Goal: Task Accomplishment & Management: Manage account settings

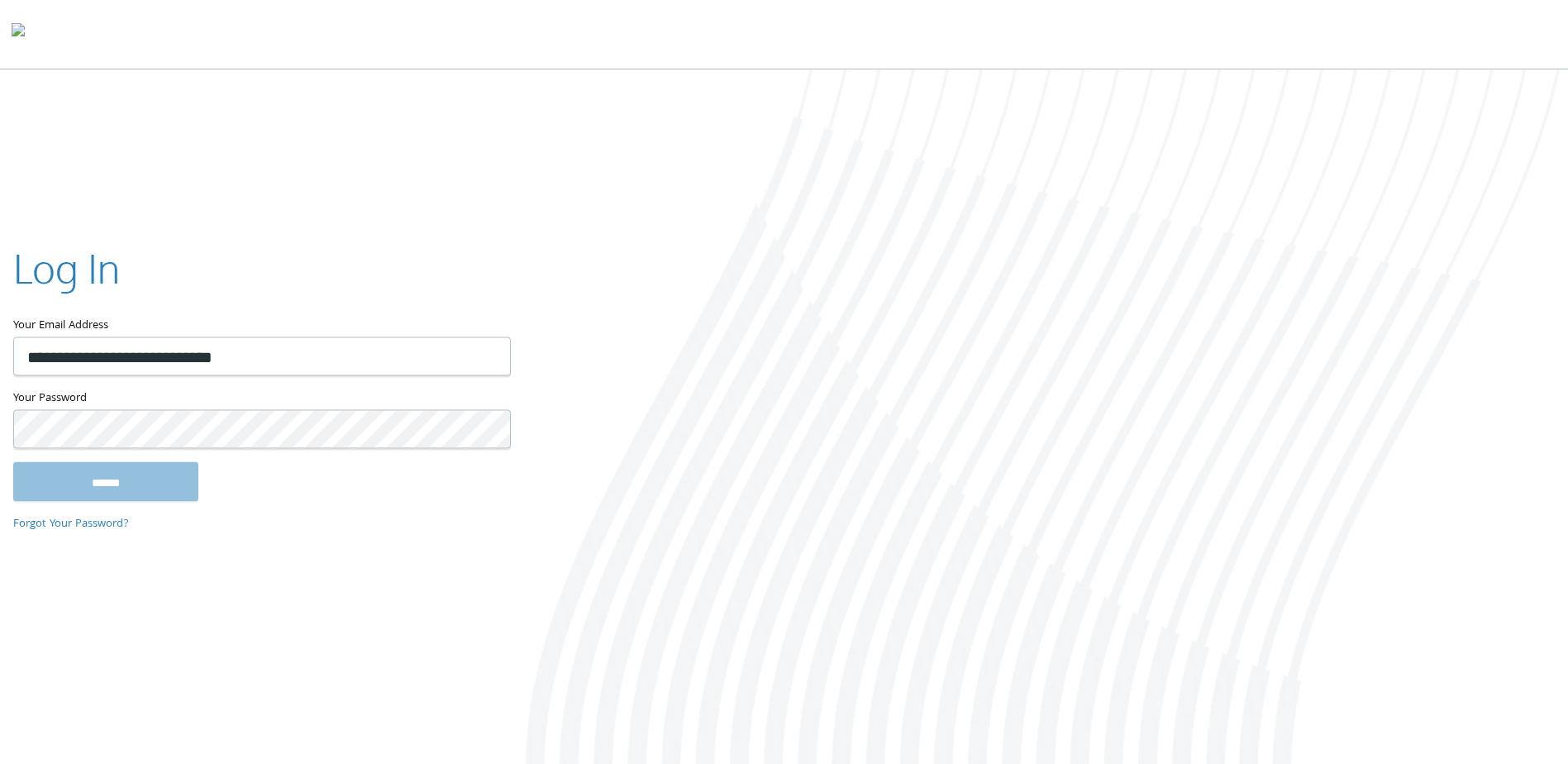
type input "**********"
click at [13, 462] on input "******" at bounding box center [105, 481] width 185 height 40
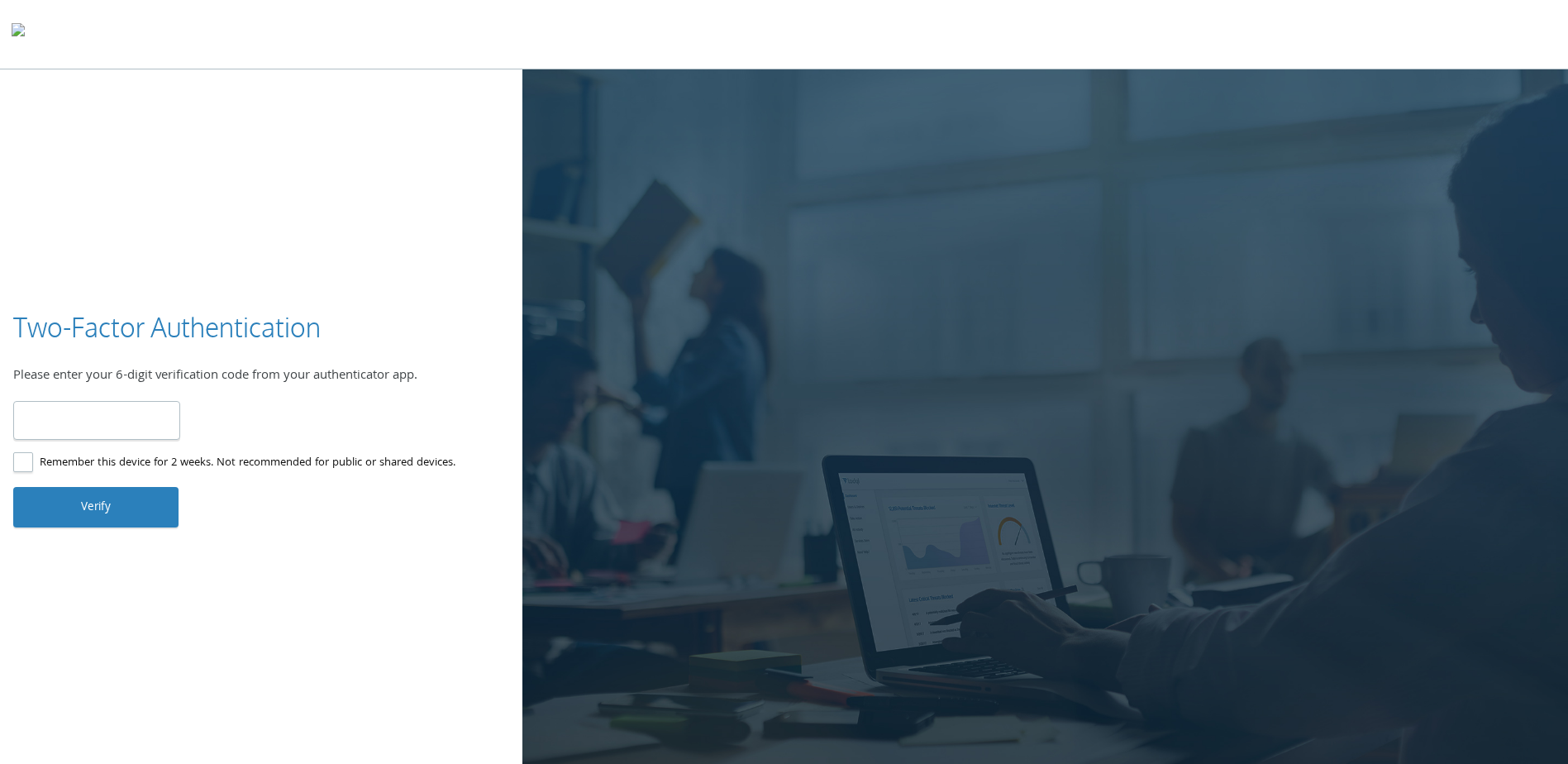
click at [91, 429] on input "number" at bounding box center [96, 420] width 167 height 39
type input "******"
